Goal: Check status

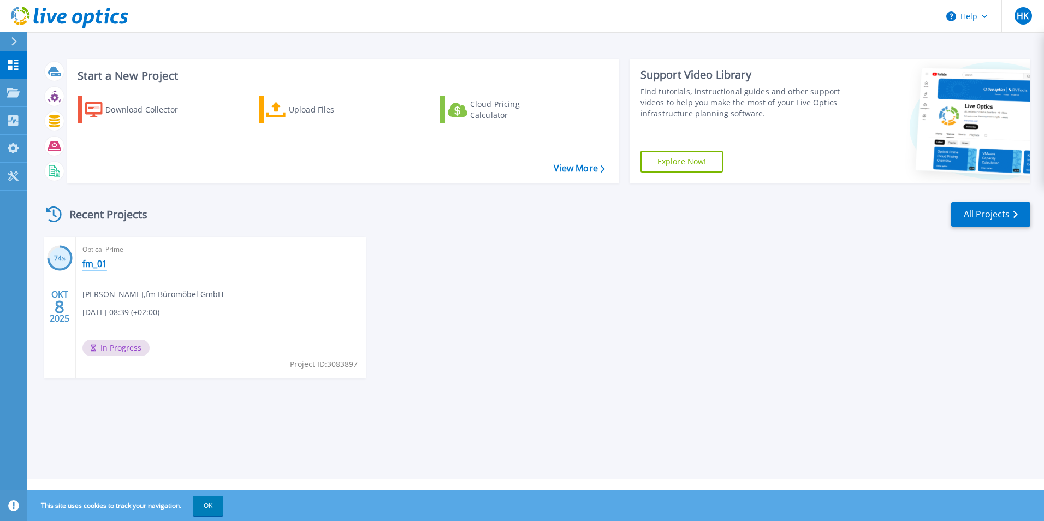
click at [97, 264] on link "fm_01" at bounding box center [94, 263] width 25 height 11
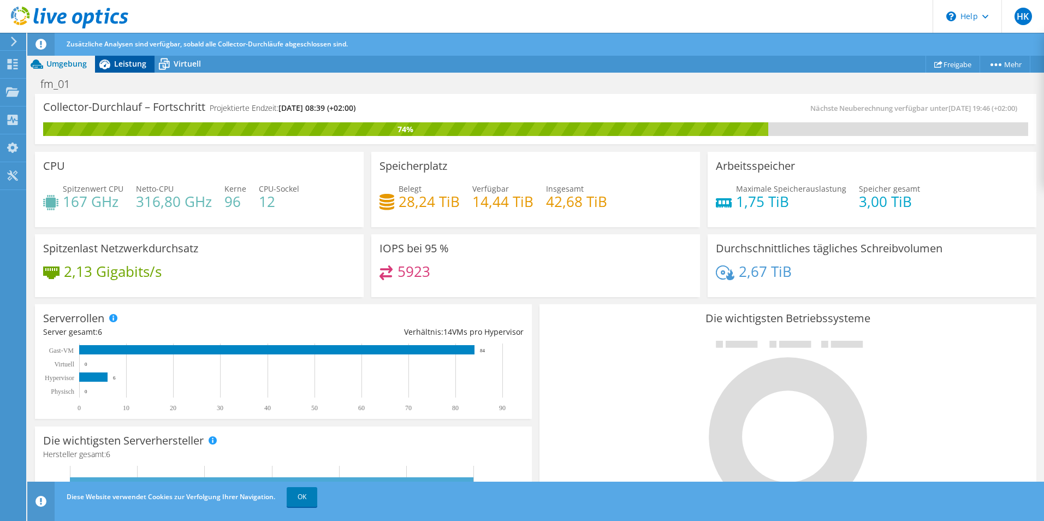
click at [122, 63] on span "Leistung" at bounding box center [130, 63] width 32 height 10
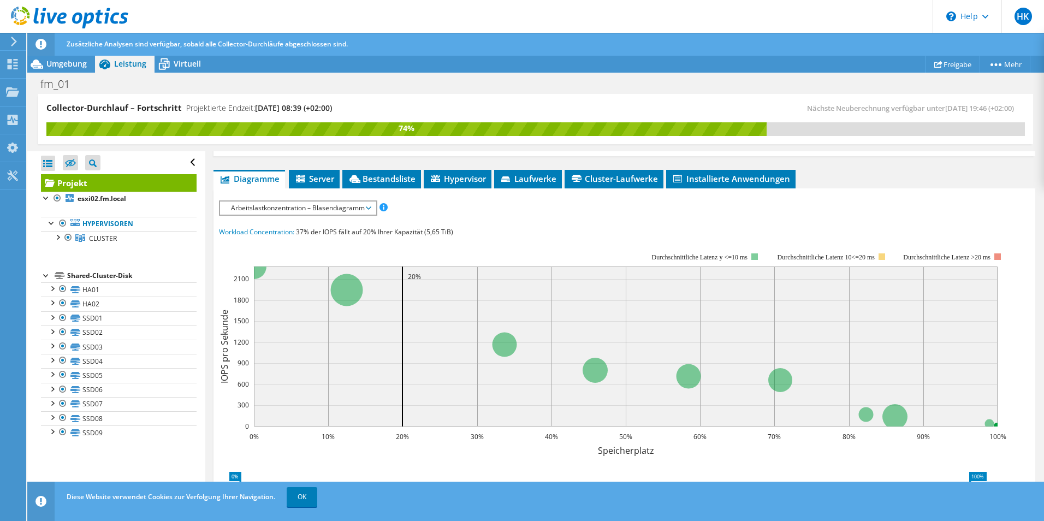
scroll to position [192, 0]
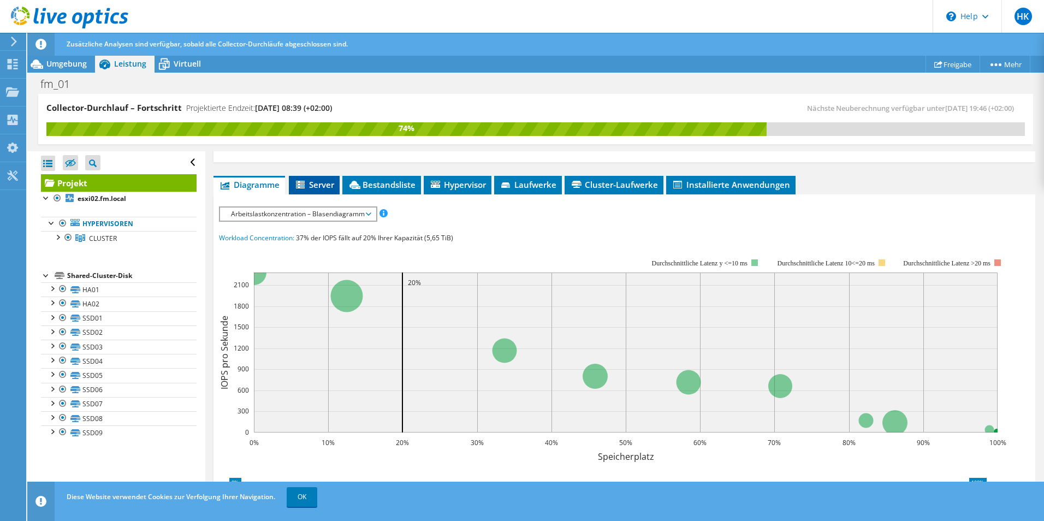
click at [329, 185] on span "Server" at bounding box center [314, 184] width 40 height 11
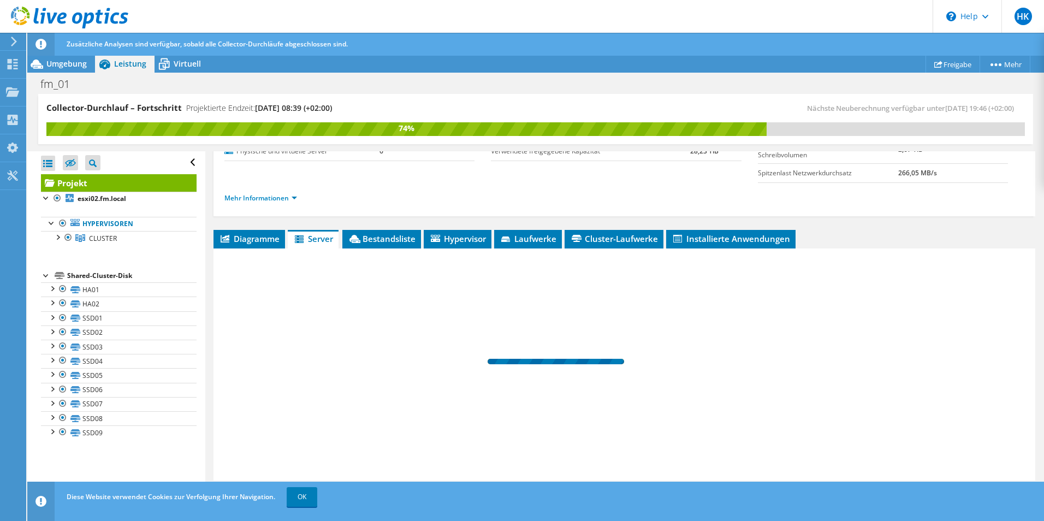
scroll to position [138, 0]
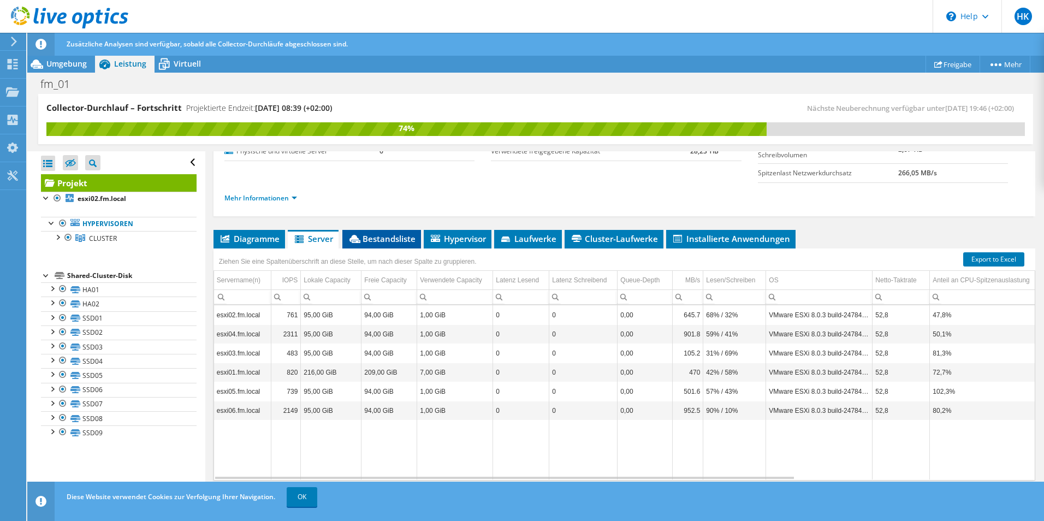
click at [369, 242] on span "Bestandsliste" at bounding box center [382, 238] width 68 height 11
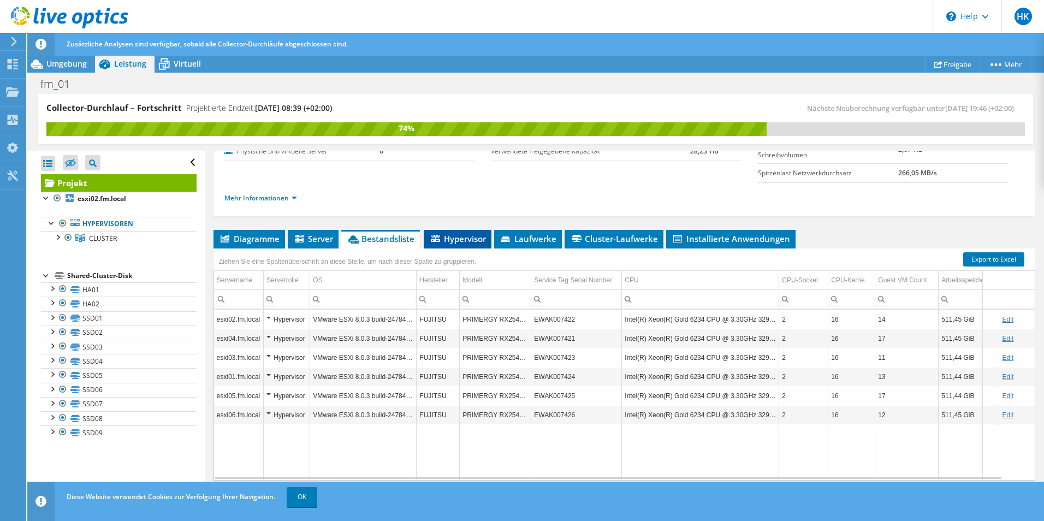
click at [459, 241] on span "Hypervisor" at bounding box center [457, 238] width 57 height 11
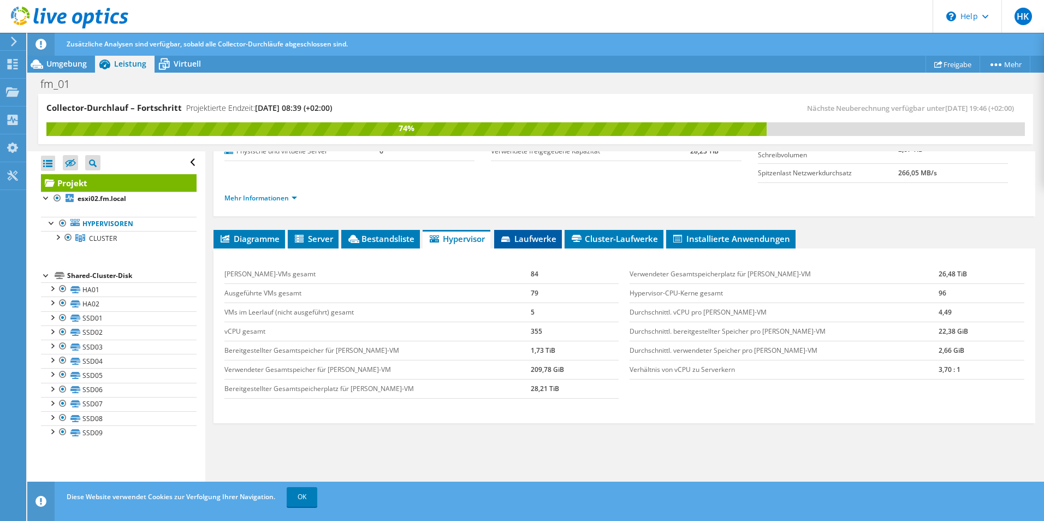
click at [540, 237] on span "Laufwerke" at bounding box center [528, 238] width 57 height 11
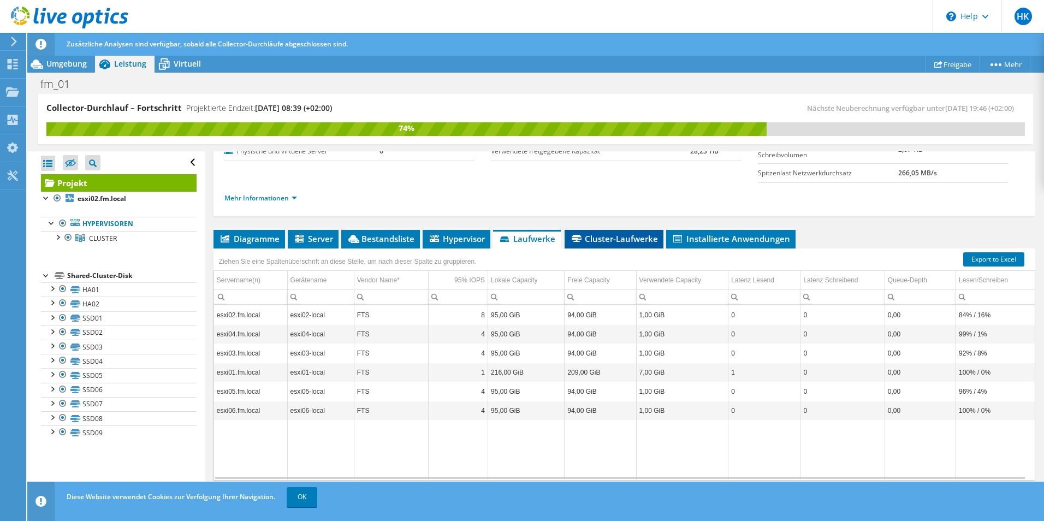
click at [629, 242] on span "Cluster-Laufwerke" at bounding box center [614, 238] width 88 height 11
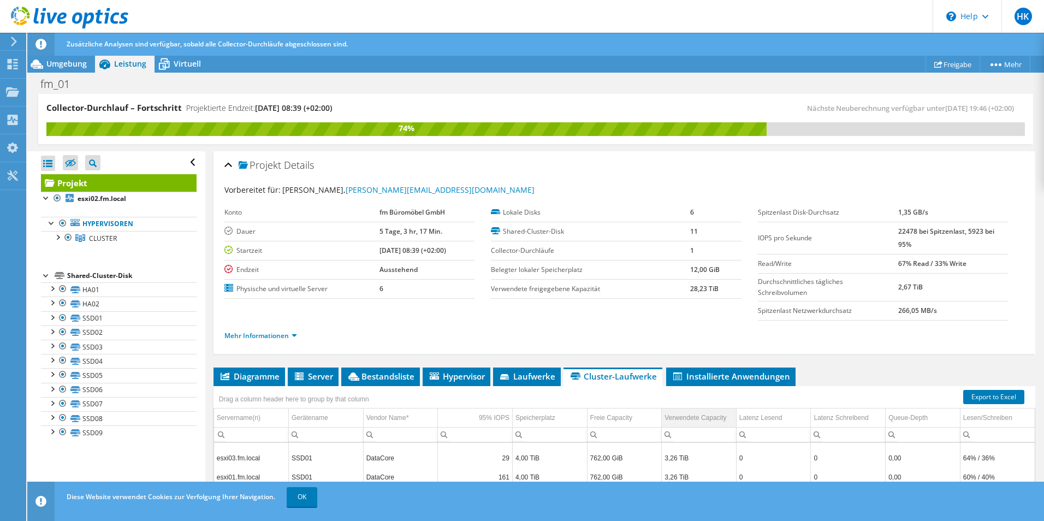
scroll to position [0, 0]
